Goal: Task Accomplishment & Management: Complete application form

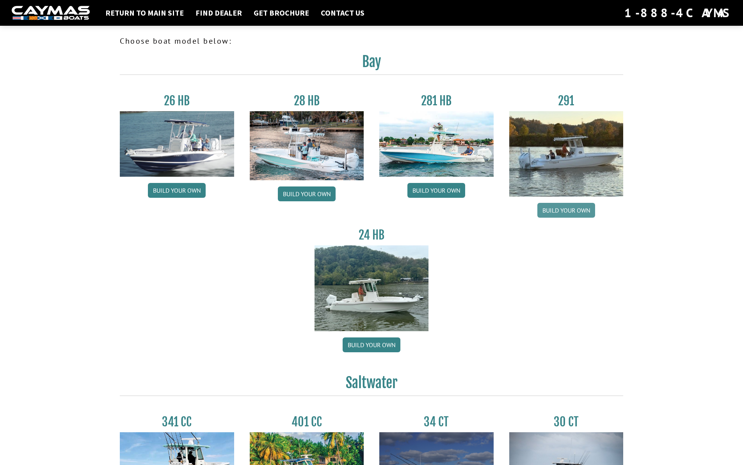
click at [570, 209] on link "Build your own" at bounding box center [566, 210] width 58 height 15
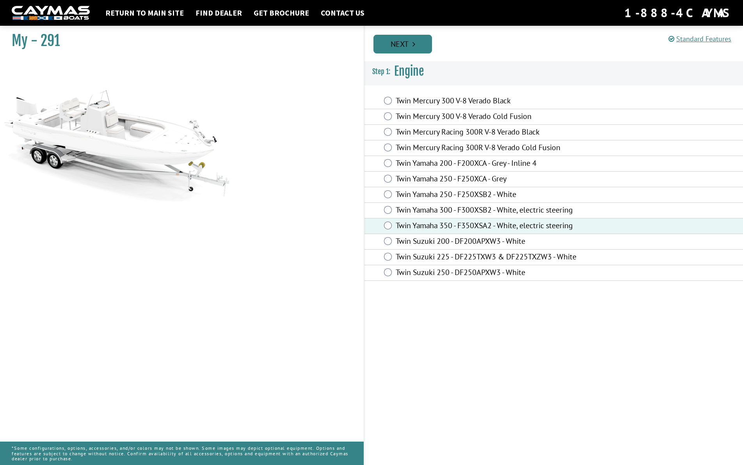
click at [402, 44] on link "Next" at bounding box center [402, 44] width 59 height 19
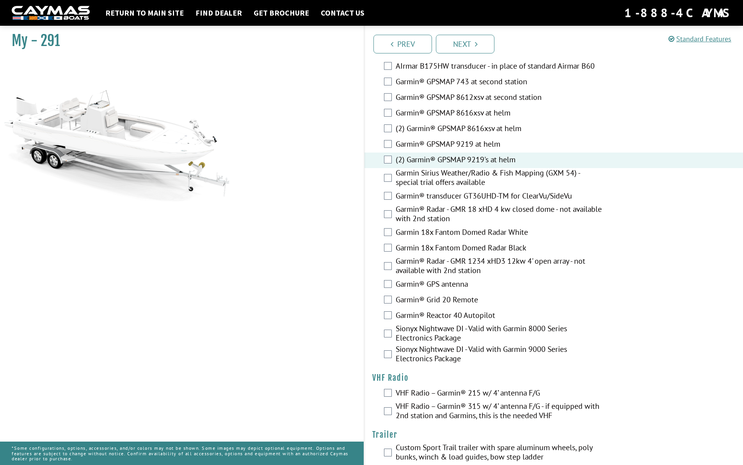
scroll to position [1887, 0]
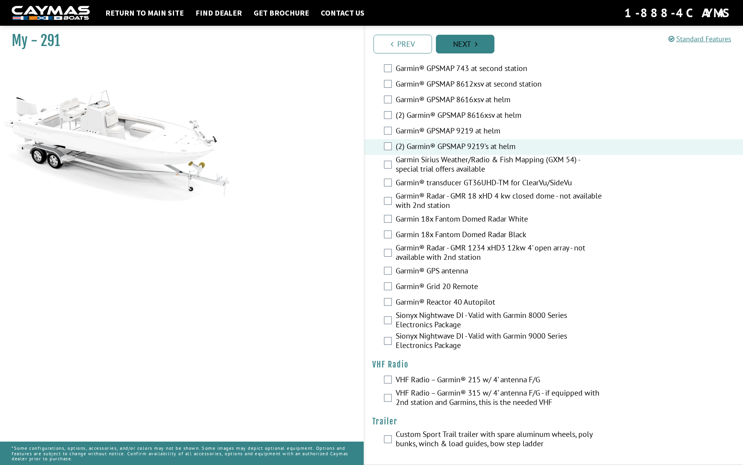
click at [469, 46] on link "Next" at bounding box center [465, 44] width 59 height 19
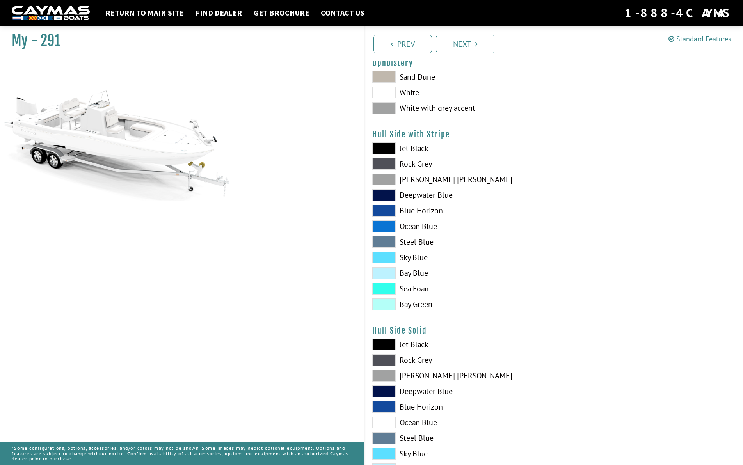
scroll to position [76, 0]
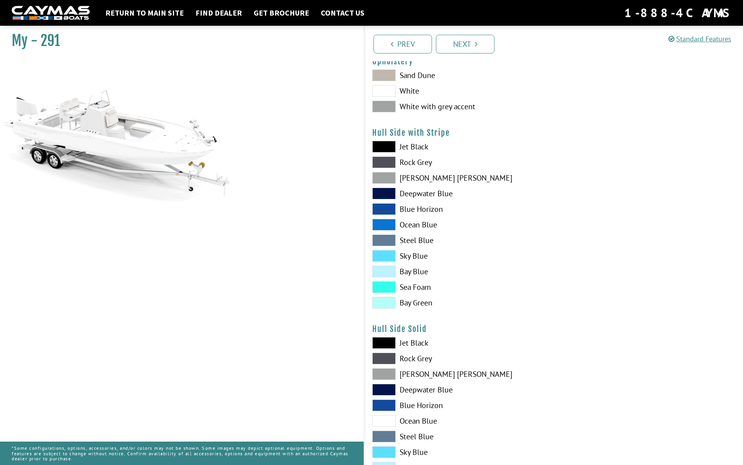
click at [385, 163] on span at bounding box center [383, 162] width 23 height 12
click at [384, 146] on span at bounding box center [383, 147] width 23 height 12
click at [384, 147] on span at bounding box center [383, 147] width 23 height 12
click at [383, 78] on span at bounding box center [383, 75] width 23 height 12
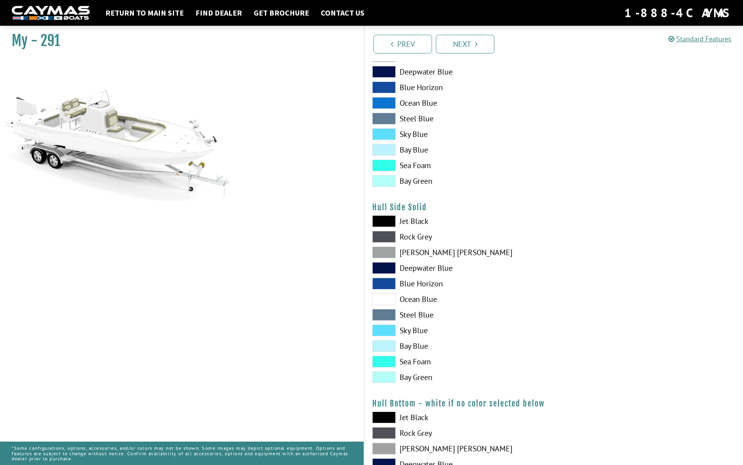
scroll to position [199, 0]
click at [385, 285] on span at bounding box center [383, 283] width 23 height 12
click at [385, 266] on span at bounding box center [383, 267] width 23 height 12
click at [386, 74] on span at bounding box center [383, 71] width 23 height 12
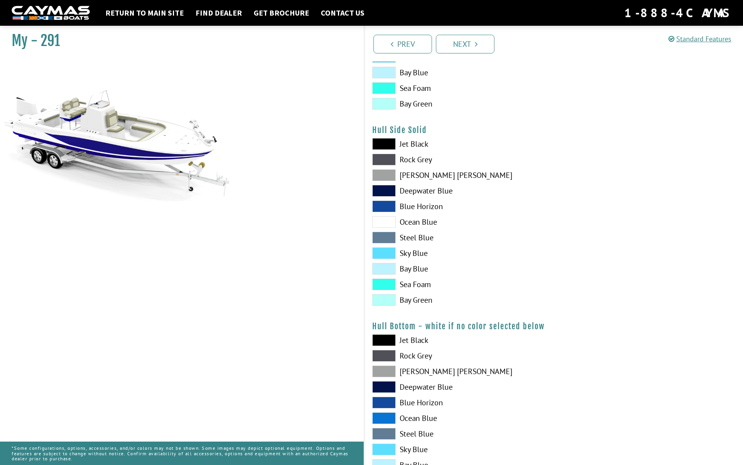
scroll to position [282, 0]
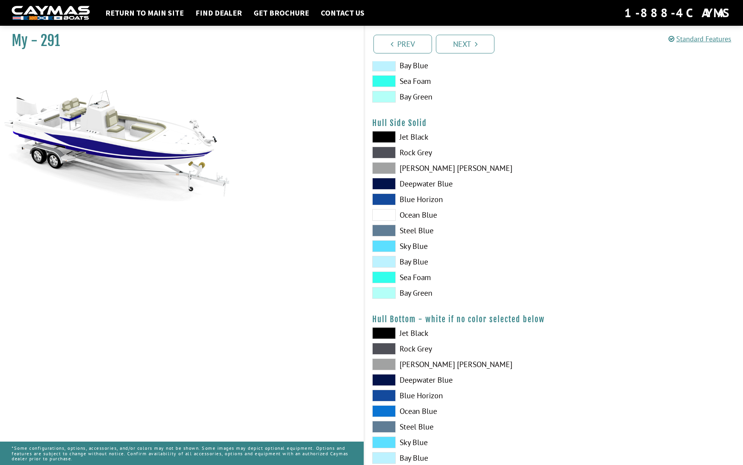
click at [385, 378] on span at bounding box center [383, 380] width 23 height 12
click at [385, 349] on span at bounding box center [383, 349] width 23 height 12
click at [384, 153] on span at bounding box center [383, 153] width 23 height 12
click at [385, 153] on span at bounding box center [383, 153] width 23 height 12
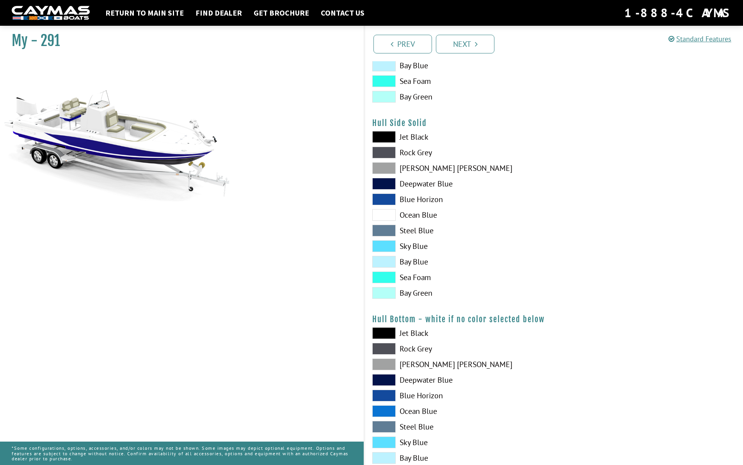
click at [382, 199] on span at bounding box center [383, 199] width 23 height 12
click at [383, 151] on span at bounding box center [383, 153] width 23 height 12
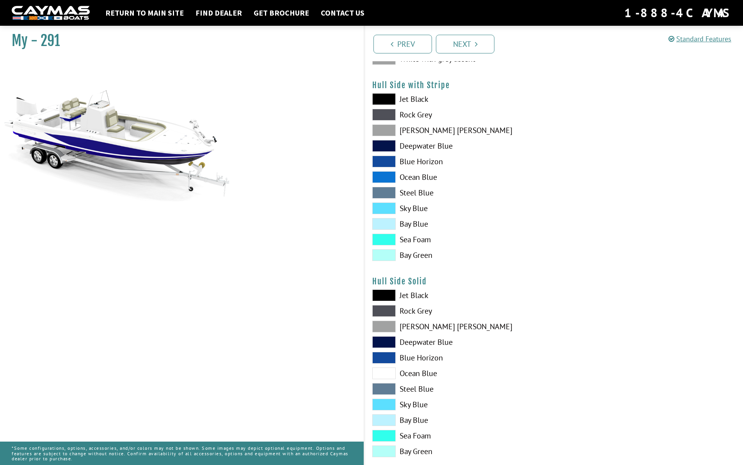
scroll to position [122, 0]
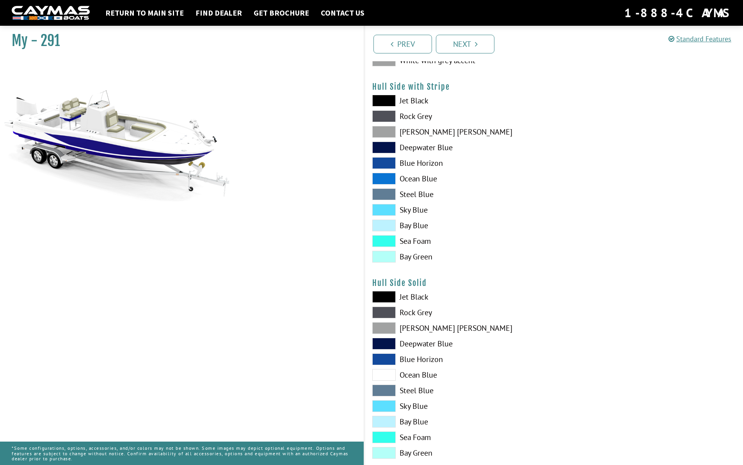
click at [383, 118] on span at bounding box center [383, 116] width 23 height 12
click at [385, 150] on span at bounding box center [383, 148] width 23 height 12
click at [384, 196] on span at bounding box center [383, 194] width 23 height 12
click at [385, 196] on span at bounding box center [383, 194] width 23 height 12
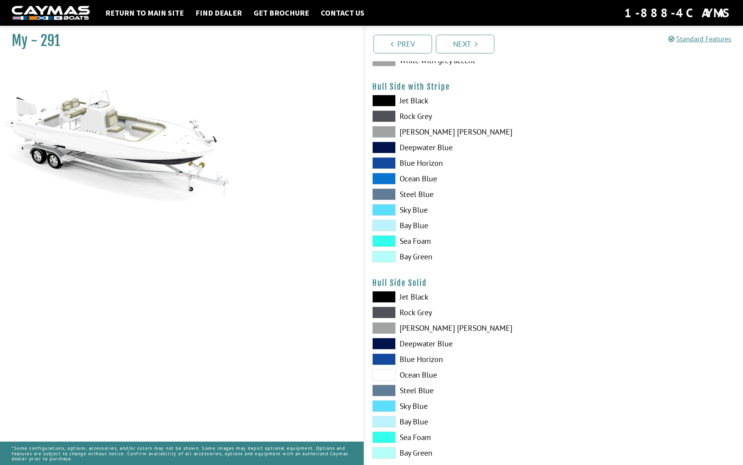
click at [383, 388] on span at bounding box center [383, 391] width 23 height 12
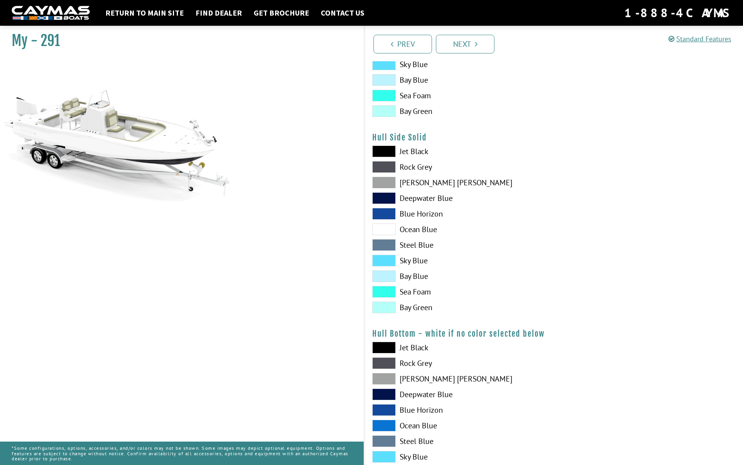
scroll to position [303, 0]
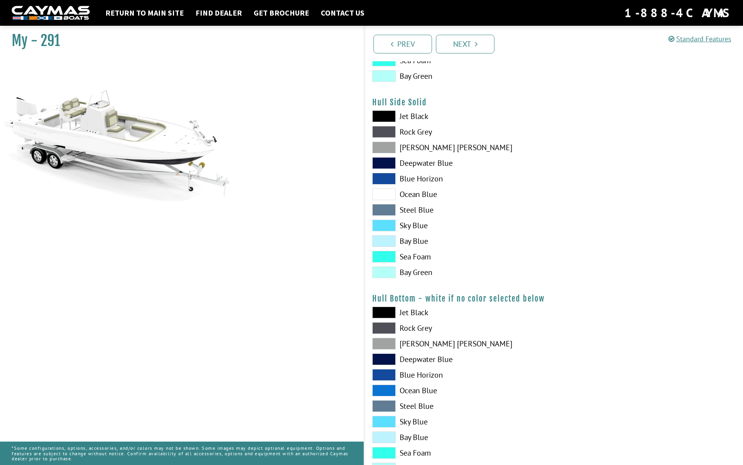
click at [384, 406] on span at bounding box center [383, 406] width 23 height 12
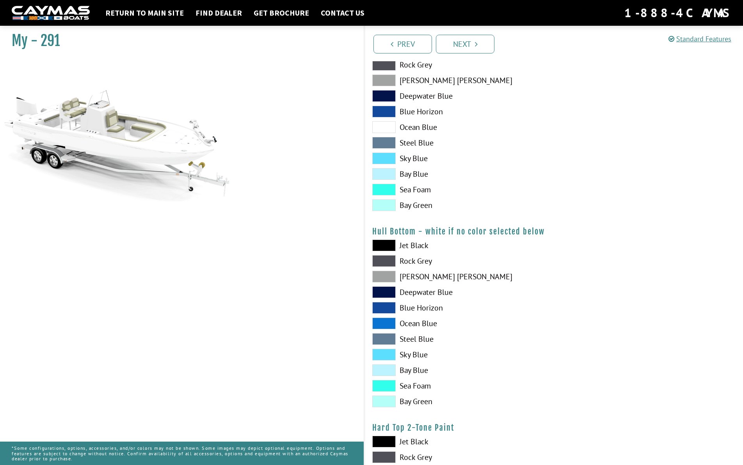
scroll to position [372, 0]
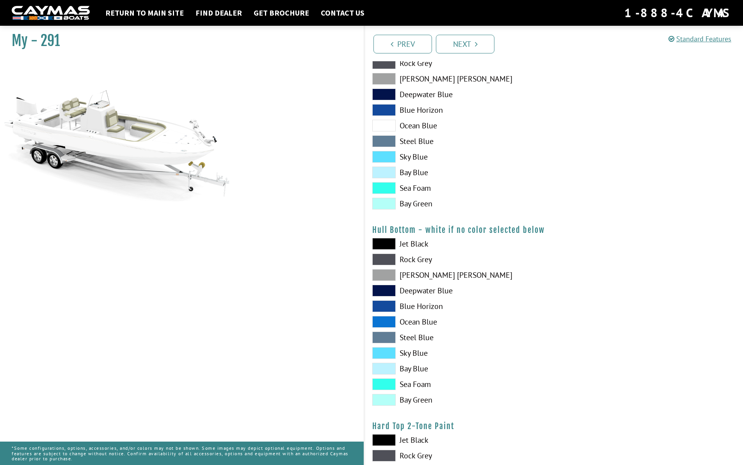
click at [385, 291] on span at bounding box center [383, 291] width 23 height 12
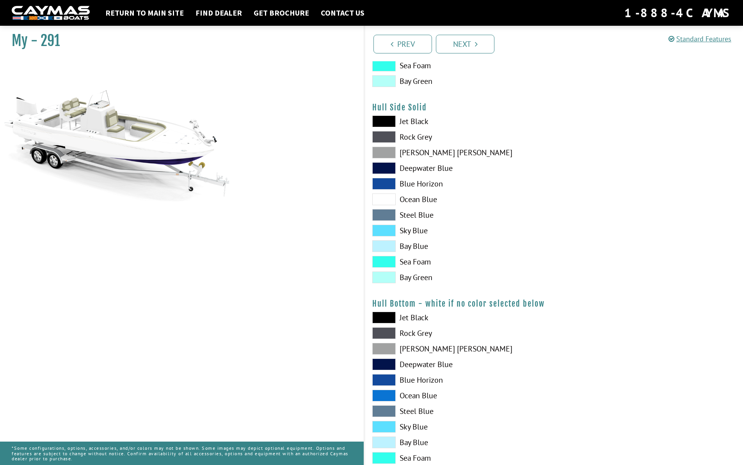
scroll to position [298, 0]
click at [381, 169] on span at bounding box center [383, 169] width 23 height 12
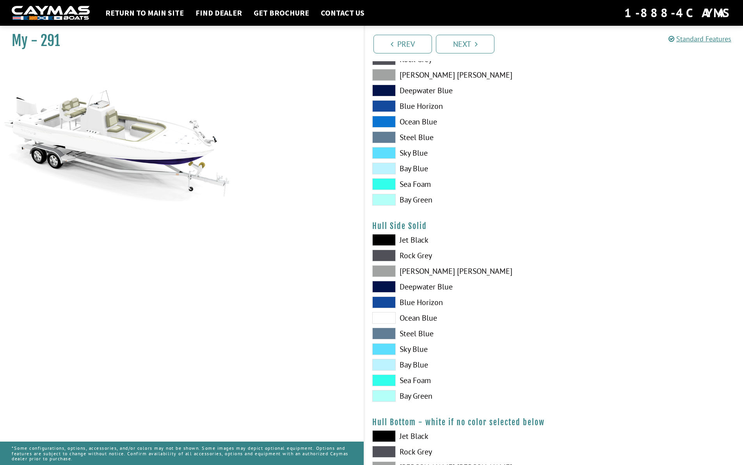
scroll to position [172, 0]
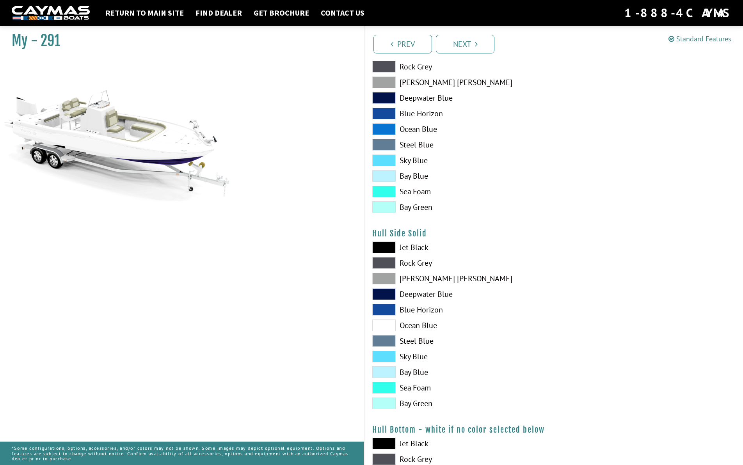
click at [385, 98] on span at bounding box center [383, 98] width 23 height 12
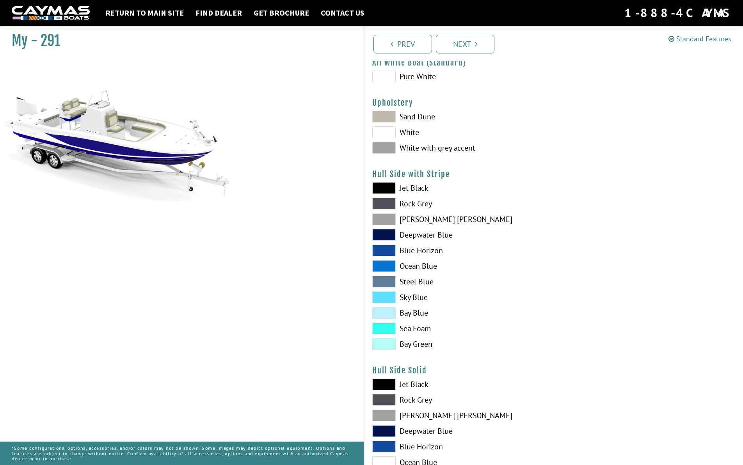
scroll to position [35, 0]
click at [383, 82] on span at bounding box center [383, 76] width 23 height 12
click at [383, 78] on span at bounding box center [383, 76] width 23 height 12
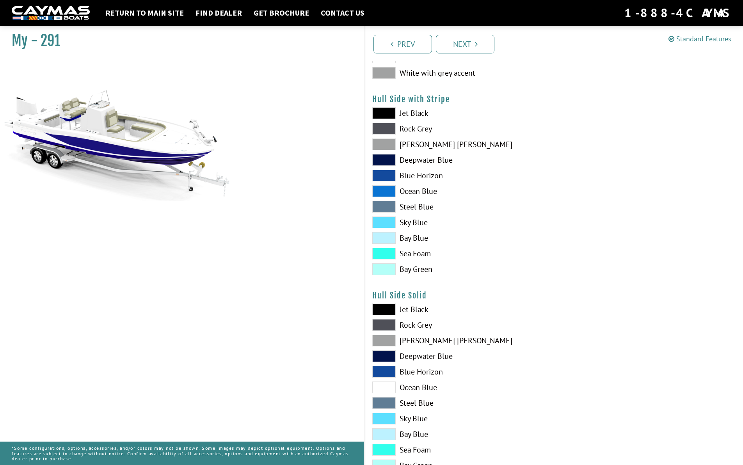
scroll to position [111, 0]
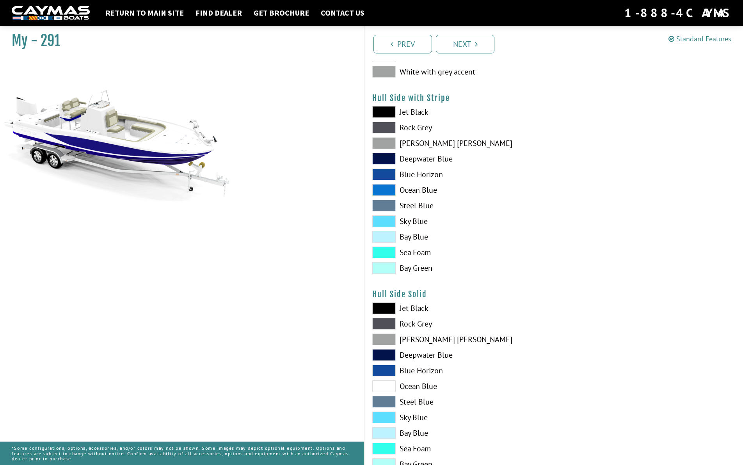
click at [382, 156] on span at bounding box center [383, 159] width 23 height 12
click at [385, 357] on span at bounding box center [383, 355] width 23 height 12
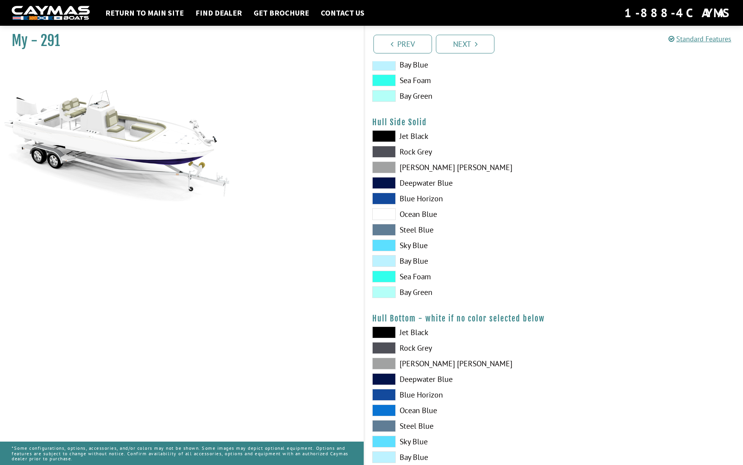
scroll to position [284, 0]
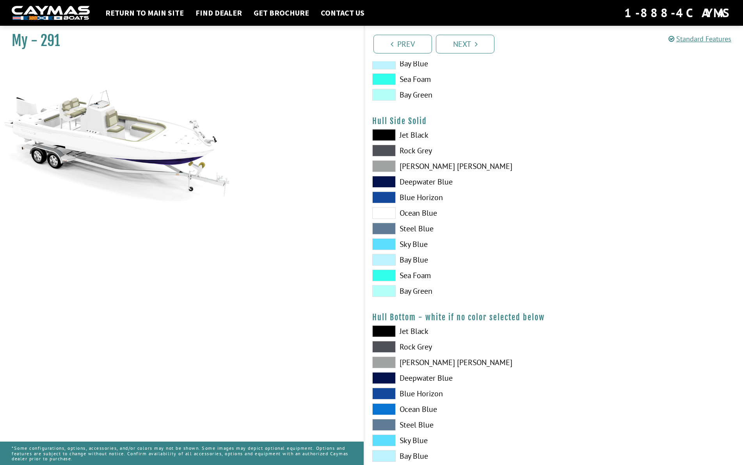
click at [382, 377] on span at bounding box center [383, 378] width 23 height 12
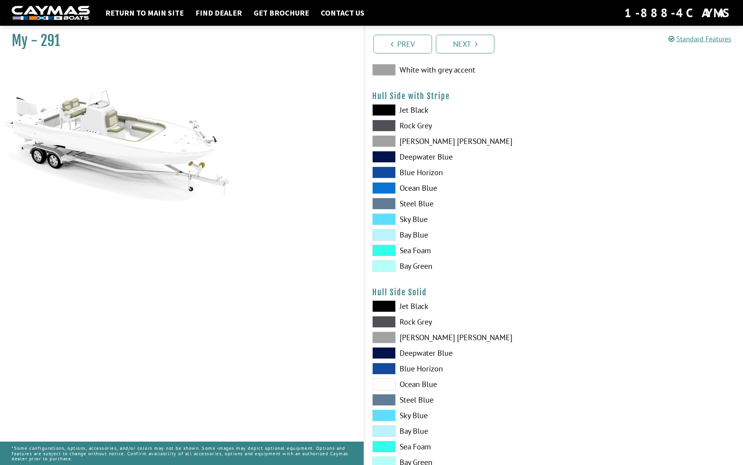
scroll to position [115, 0]
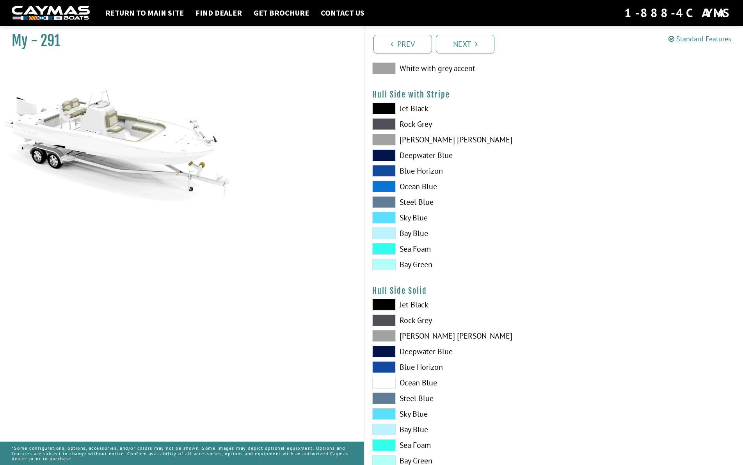
click at [381, 202] on span at bounding box center [383, 202] width 23 height 12
click at [383, 203] on span at bounding box center [383, 202] width 23 height 12
